Goal: Find specific page/section: Find specific page/section

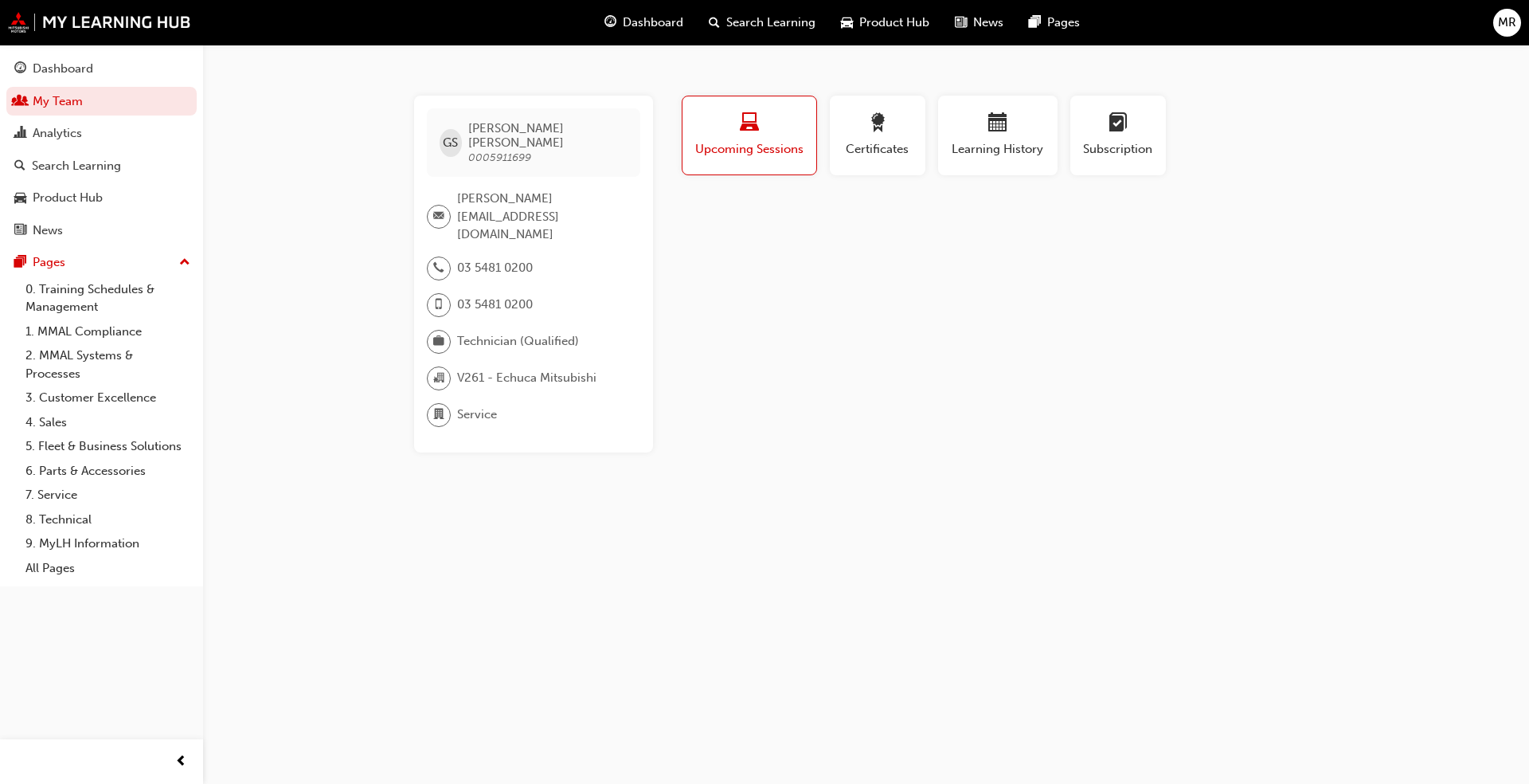
click at [639, 32] on div "Dashboard" at bounding box center [643, 22] width 104 height 32
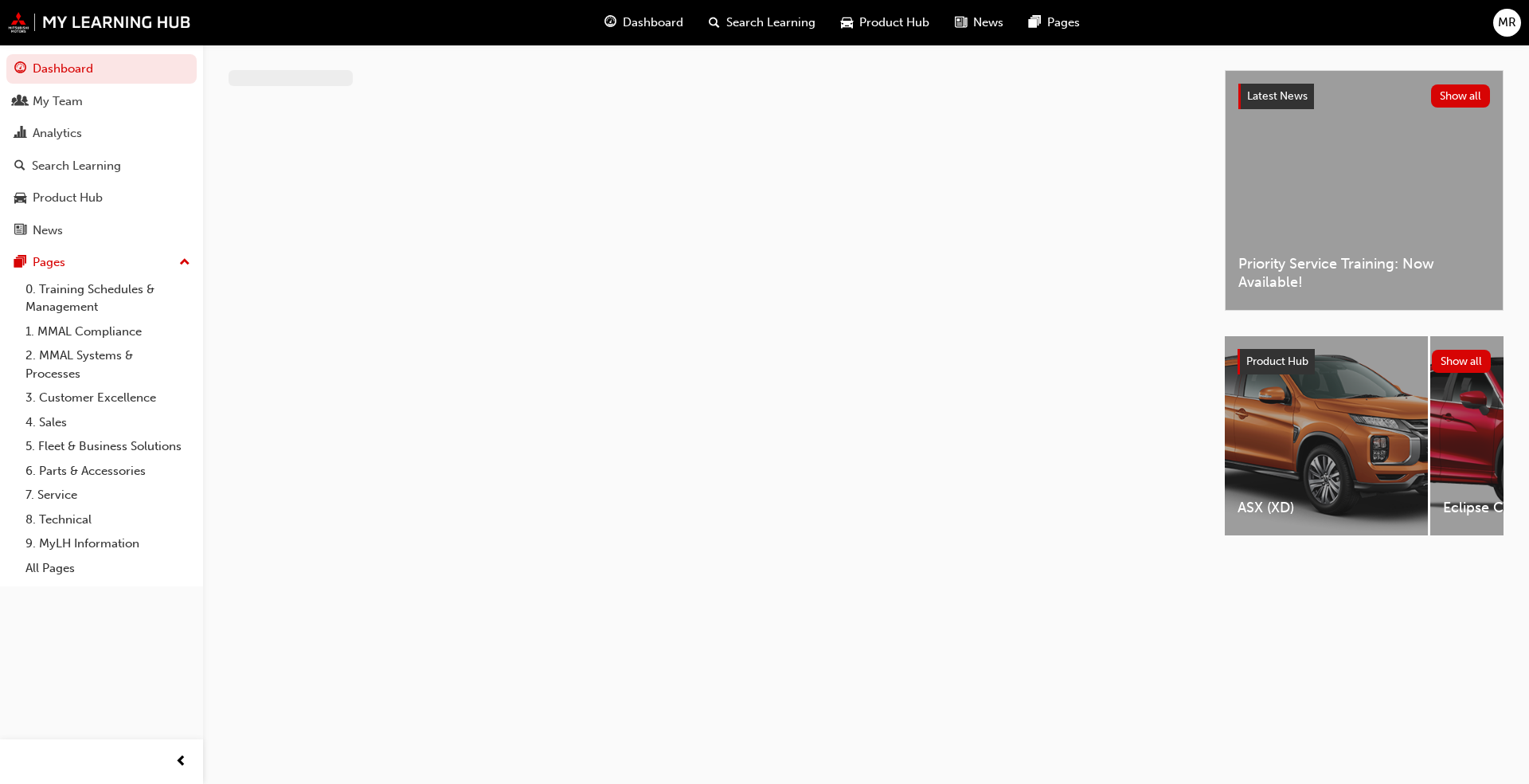
click at [84, 116] on button "Dashboard My Team Analytics Search Learning Product Hub News Pages" at bounding box center [101, 149] width 190 height 197
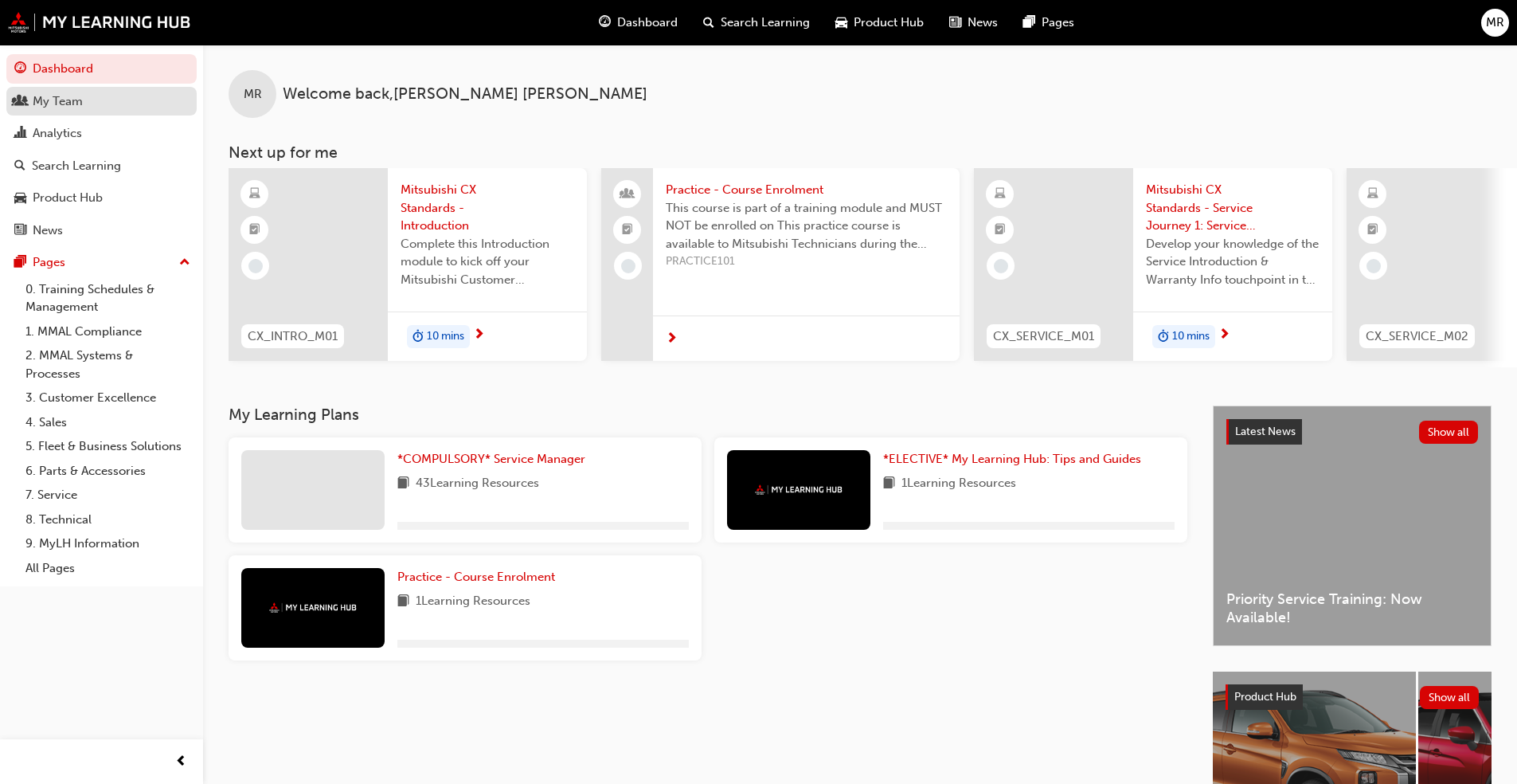
click at [84, 104] on div "My Team" at bounding box center [101, 101] width 175 height 20
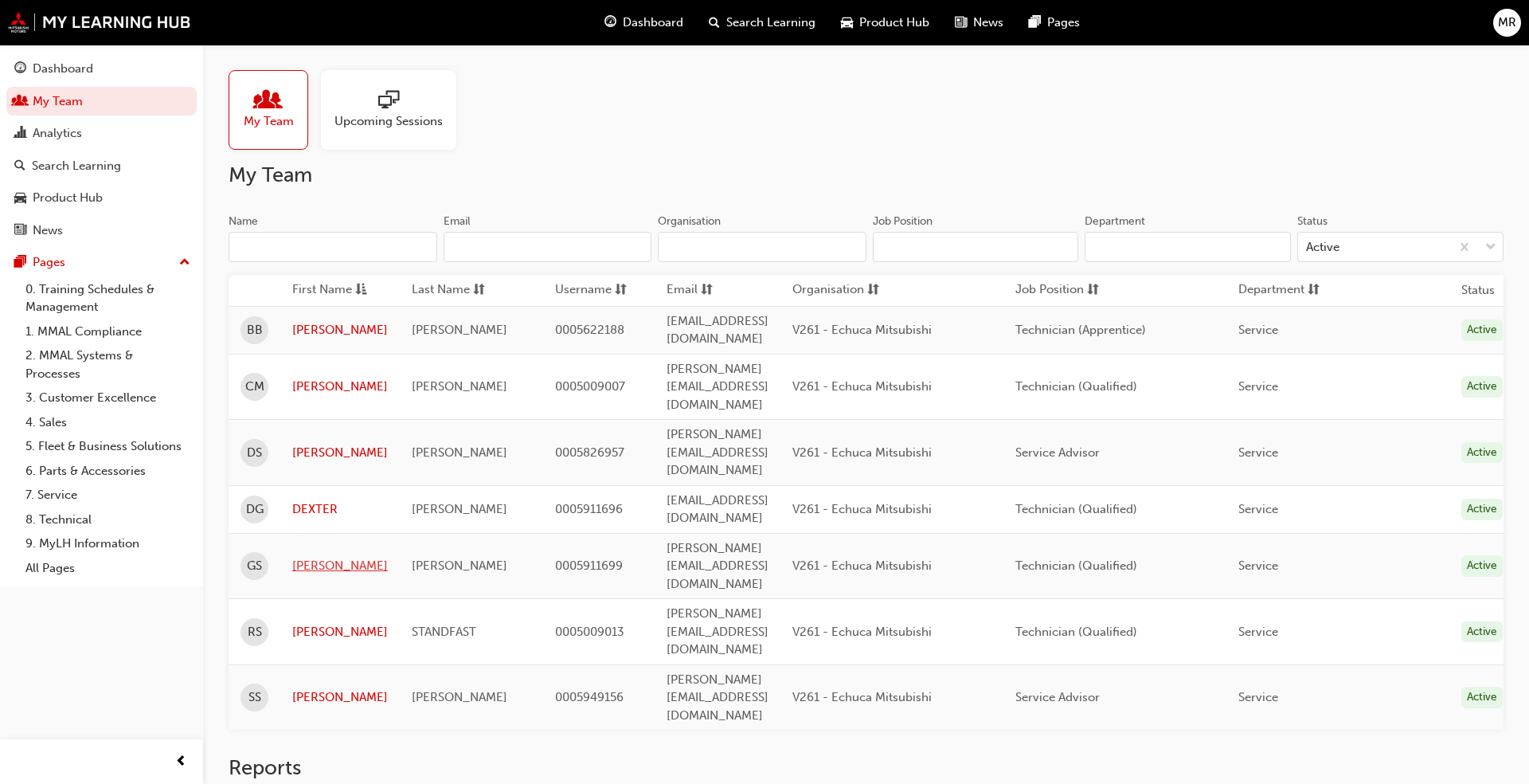
click at [310, 556] on link "[PERSON_NAME]" at bounding box center [340, 565] width 95 height 18
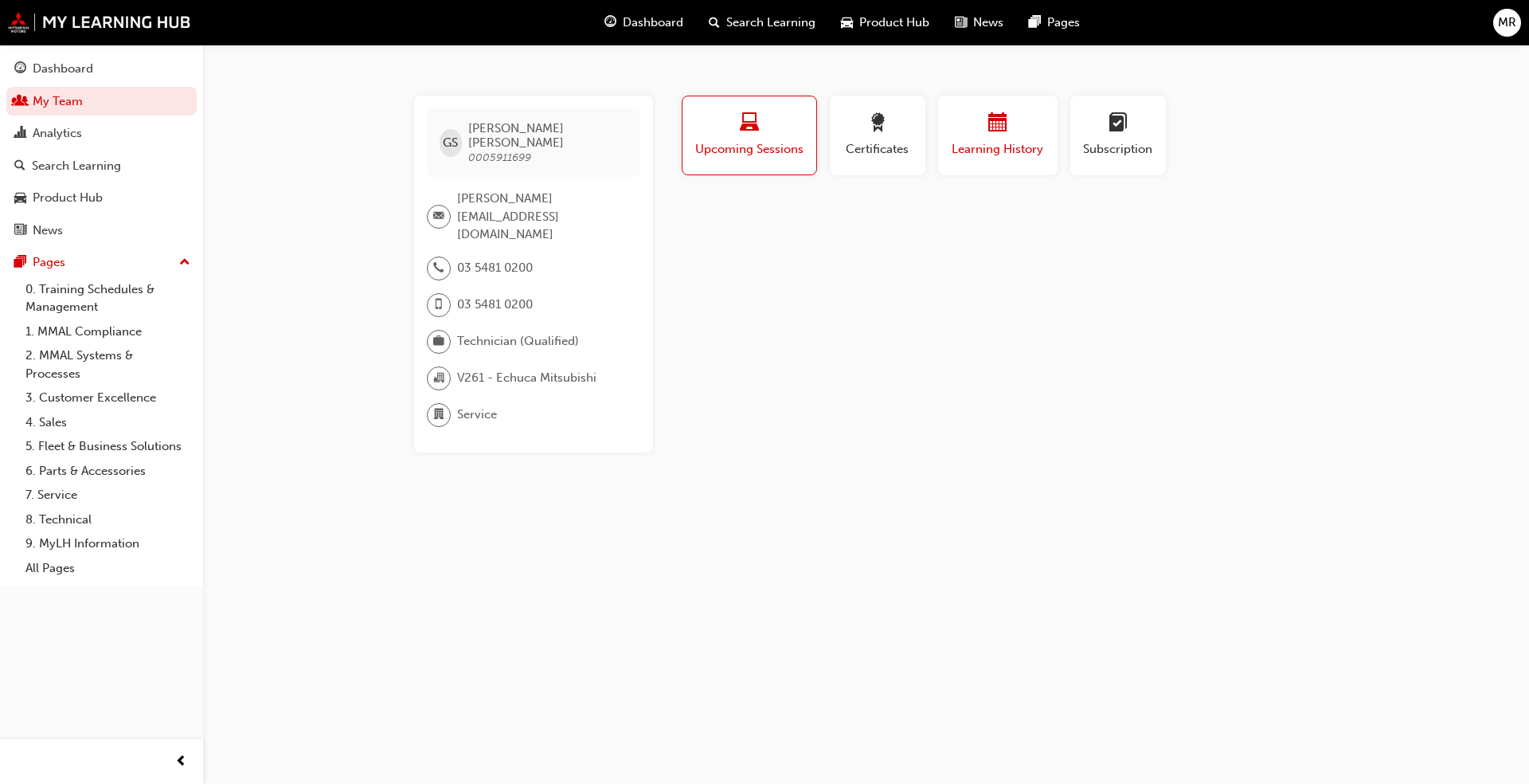
click at [1003, 118] on span "calendar-icon" at bounding box center [998, 124] width 19 height 21
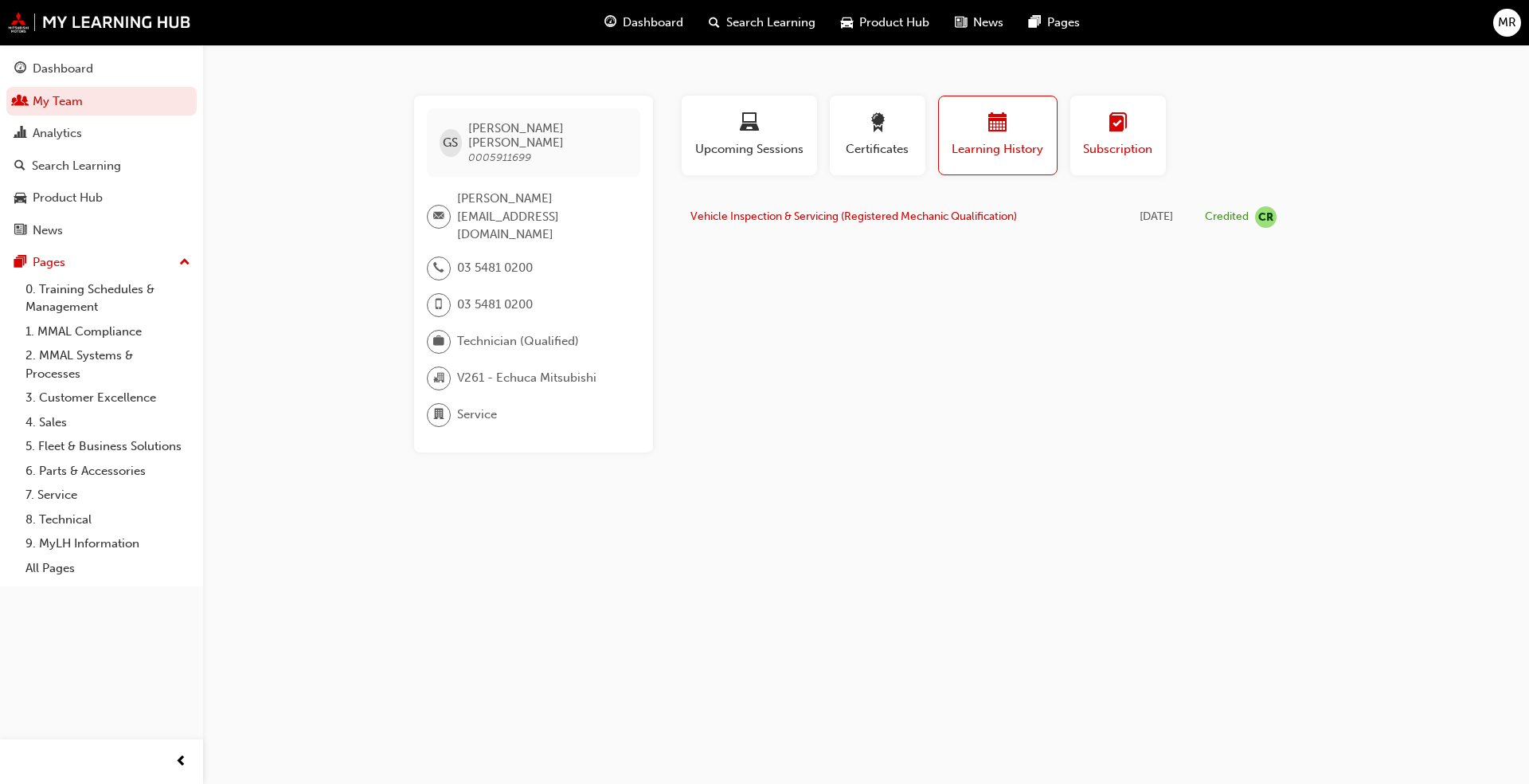
click at [1134, 123] on div "button" at bounding box center [1118, 125] width 72 height 25
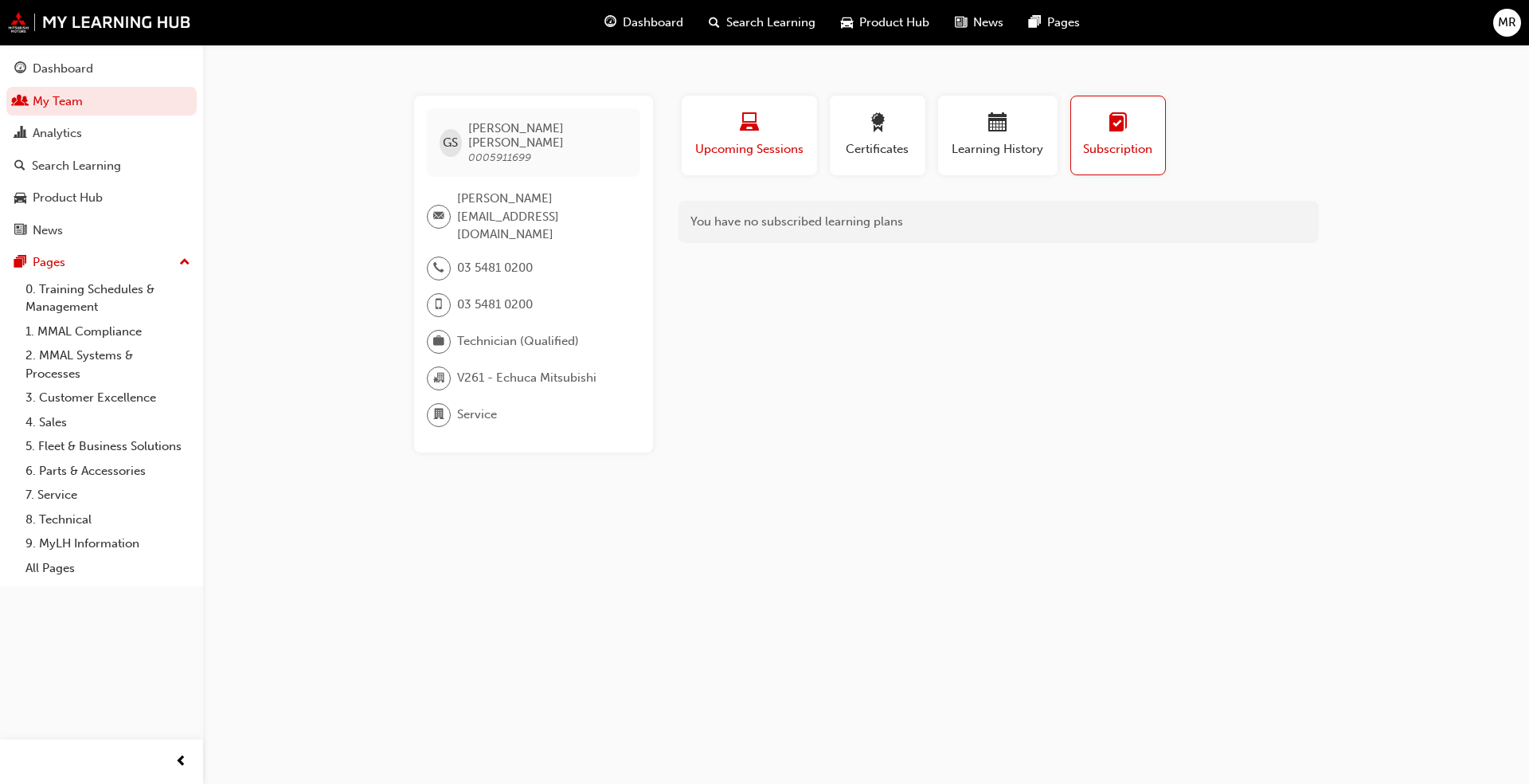
click at [704, 128] on div "button" at bounding box center [749, 125] width 112 height 25
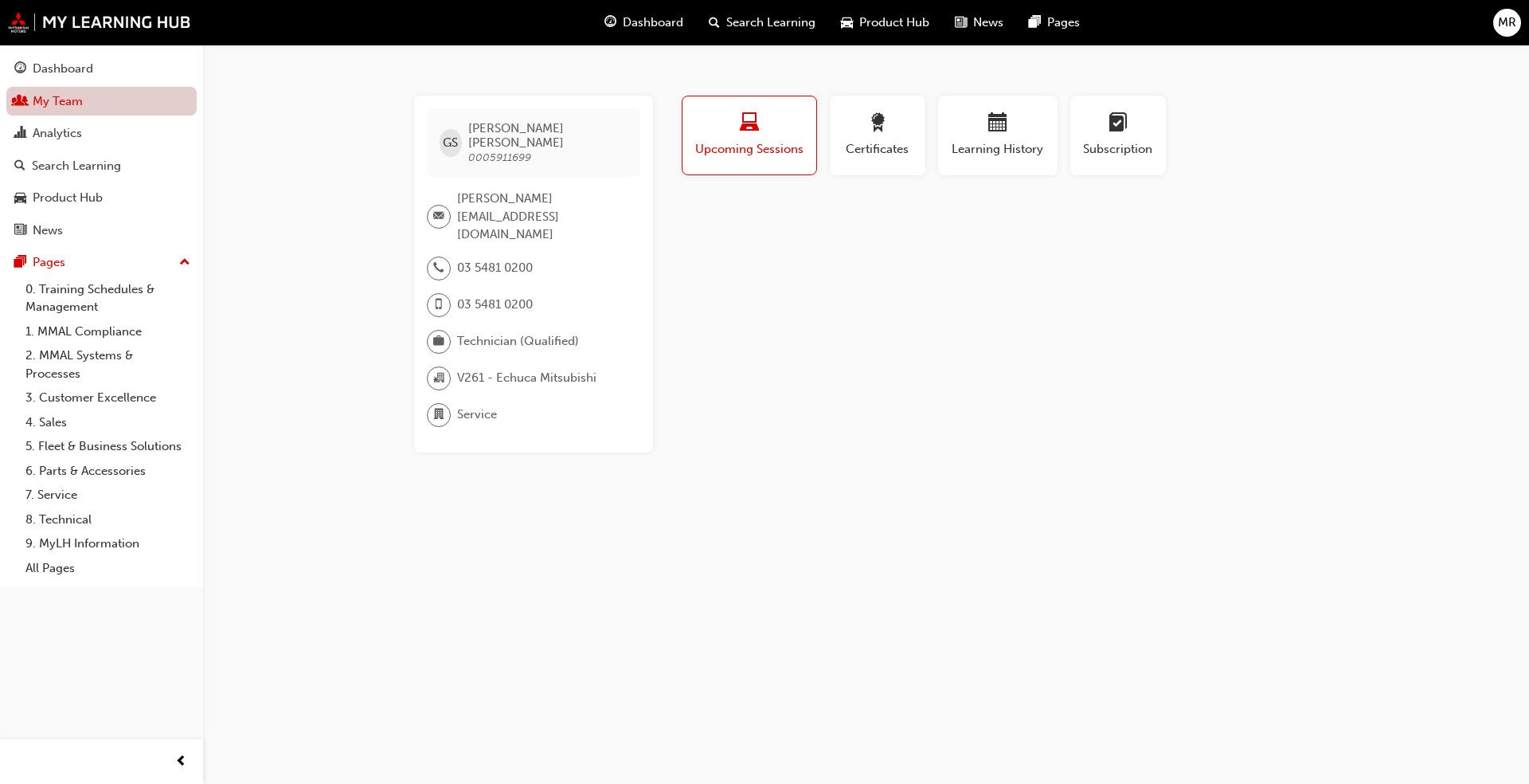
click at [66, 105] on link "My Team" at bounding box center [101, 101] width 190 height 30
